Goal: Information Seeking & Learning: Learn about a topic

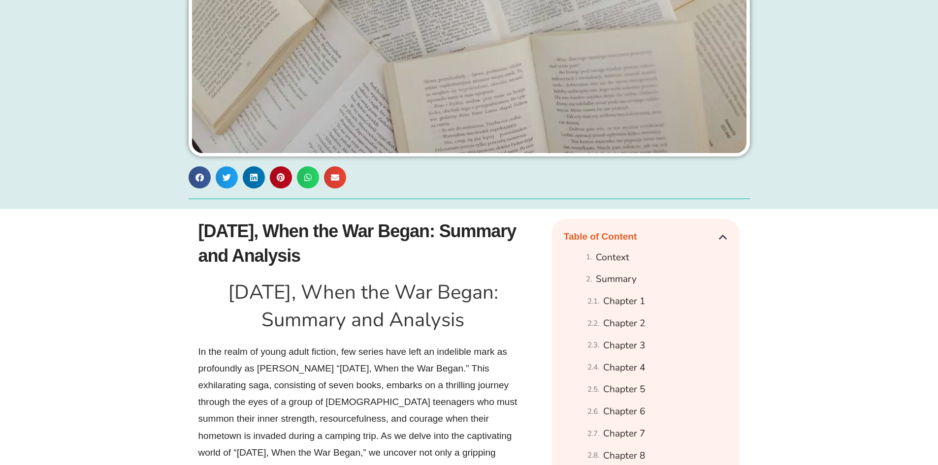
scroll to position [542, 0]
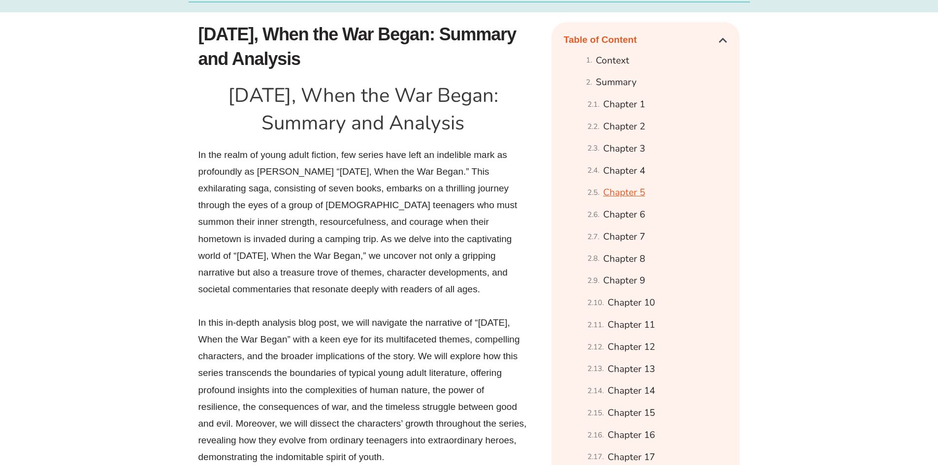
click at [613, 201] on link "Chapter 5" at bounding box center [624, 192] width 42 height 17
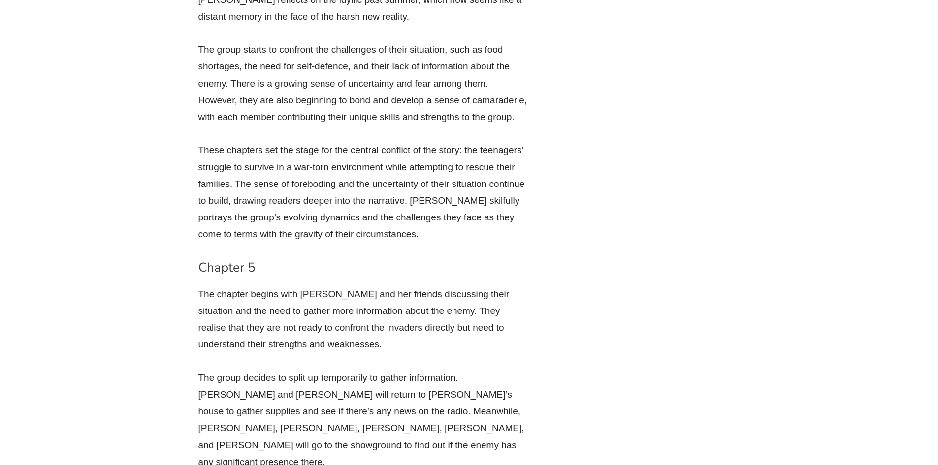
scroll to position [3247, 0]
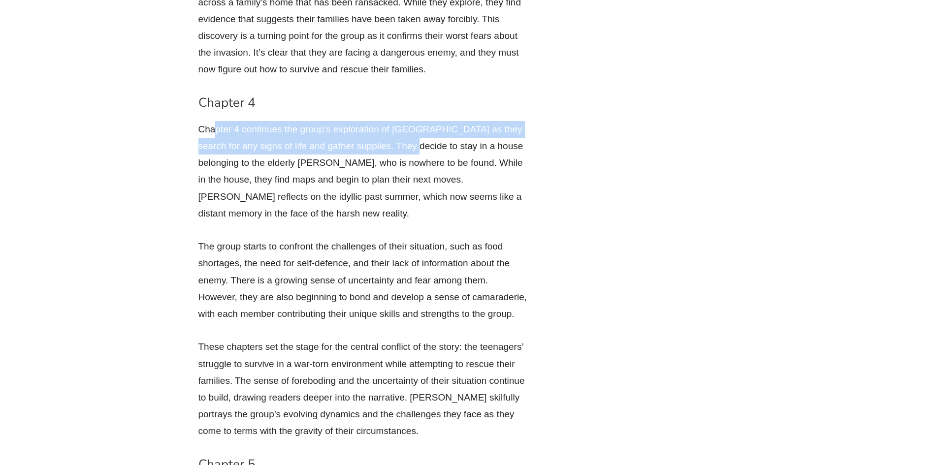
drag, startPoint x: 217, startPoint y: 68, endPoint x: 396, endPoint y: 91, distance: 180.2
click at [396, 121] on p "Chapter 4 continues the group’s exploration of [GEOGRAPHIC_DATA] as they search…" at bounding box center [363, 171] width 330 height 101
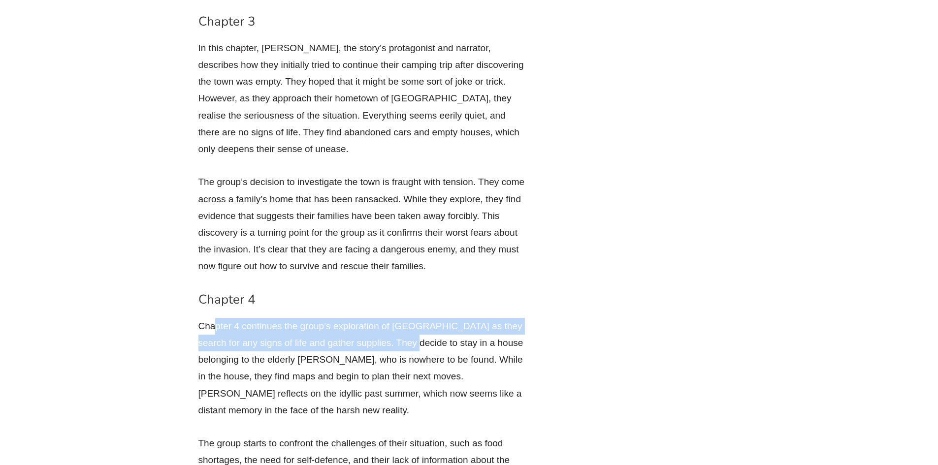
scroll to position [2952, 0]
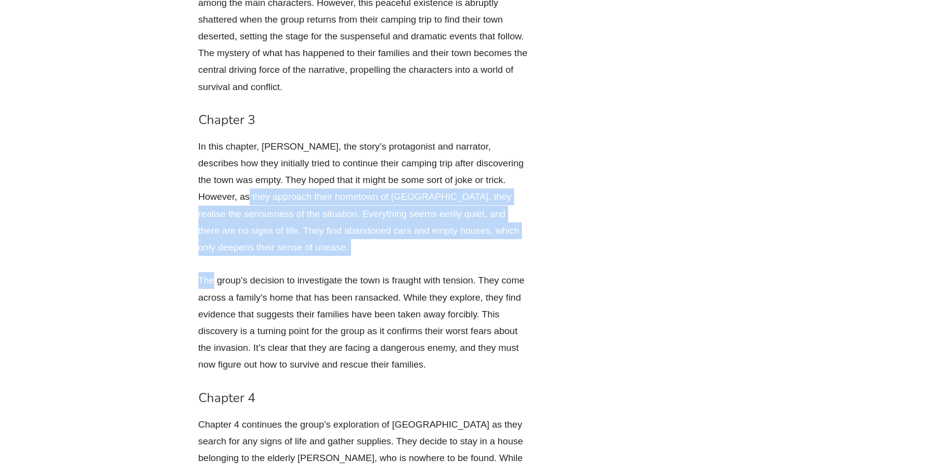
drag, startPoint x: 213, startPoint y: 214, endPoint x: 210, endPoint y: 147, distance: 67.0
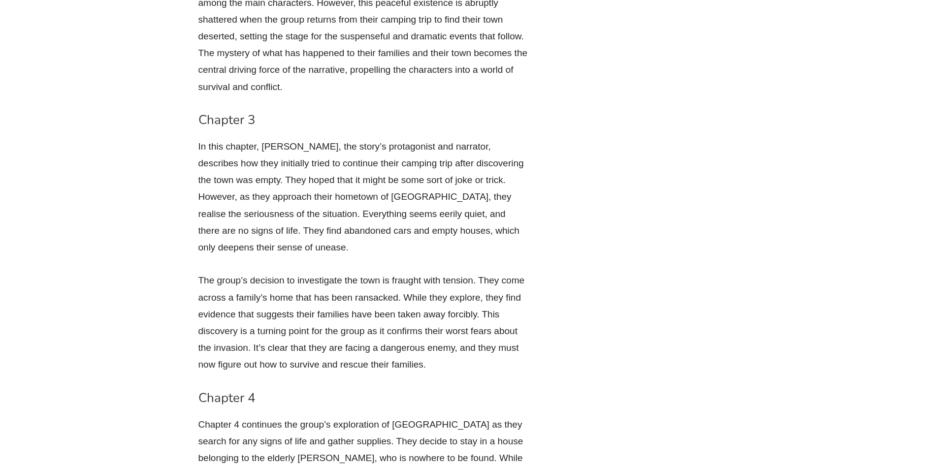
click at [239, 138] on p "In this chapter, [PERSON_NAME], the story’s protagonist and narrator, describes…" at bounding box center [363, 197] width 330 height 118
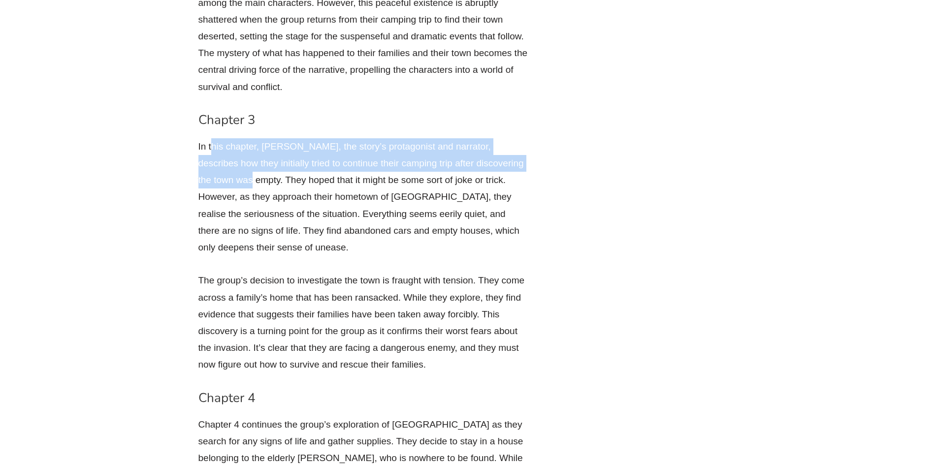
drag, startPoint x: 211, startPoint y: 98, endPoint x: 230, endPoint y: 138, distance: 44.7
click at [230, 138] on p "In this chapter, [PERSON_NAME], the story’s protagonist and narrator, describes…" at bounding box center [363, 197] width 330 height 118
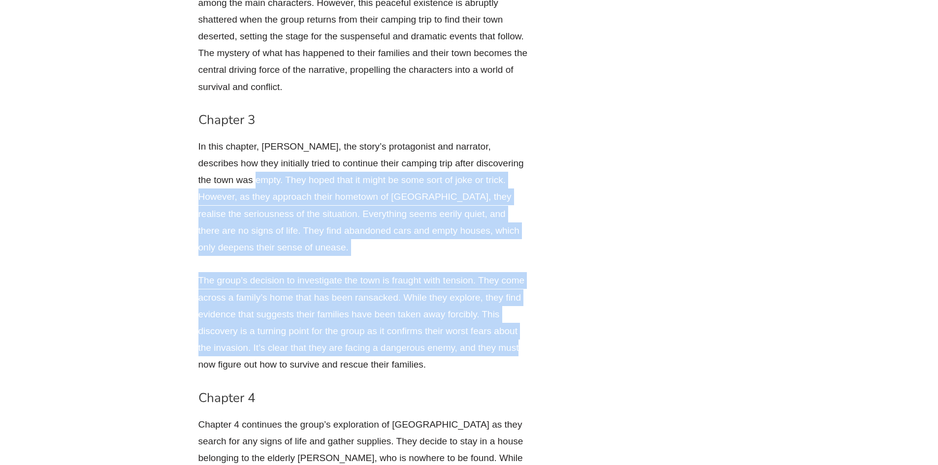
drag, startPoint x: 235, startPoint y: 137, endPoint x: 535, endPoint y: 284, distance: 333.7
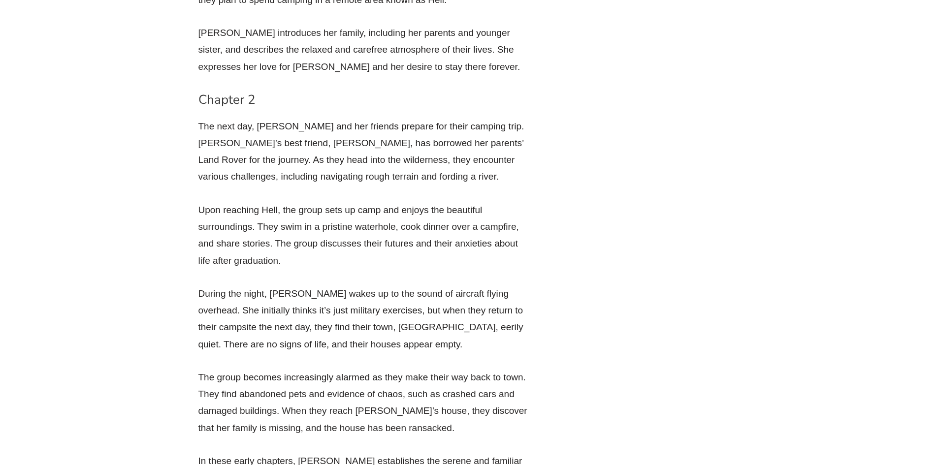
scroll to position [2558, 0]
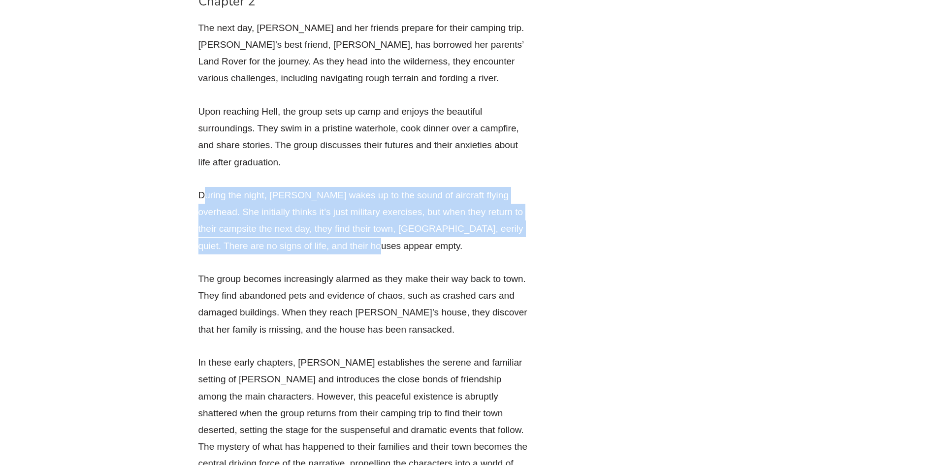
drag, startPoint x: 203, startPoint y: 164, endPoint x: 342, endPoint y: 225, distance: 151.1
click at [342, 225] on p "During the night, [PERSON_NAME] wakes up to the sound of aircraft flying overhe…" at bounding box center [363, 220] width 330 height 67
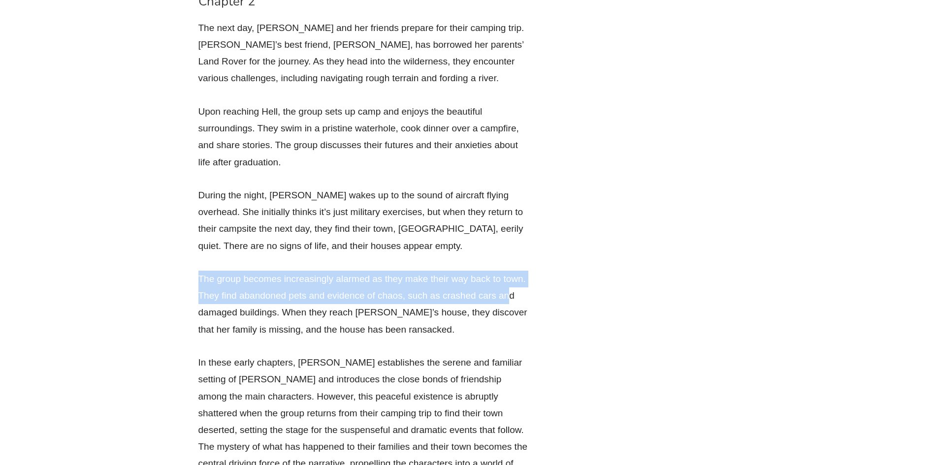
drag, startPoint x: 197, startPoint y: 247, endPoint x: 511, endPoint y: 266, distance: 314.3
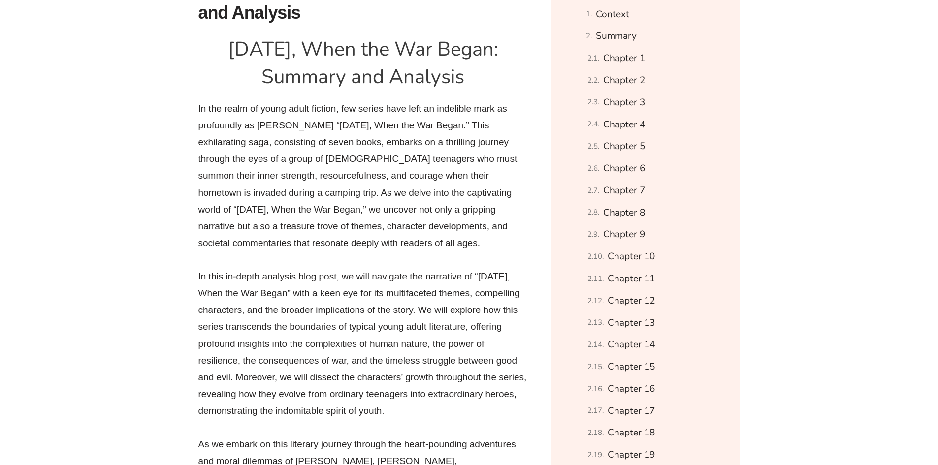
scroll to position [96, 0]
